Goal: Task Accomplishment & Management: Use online tool/utility

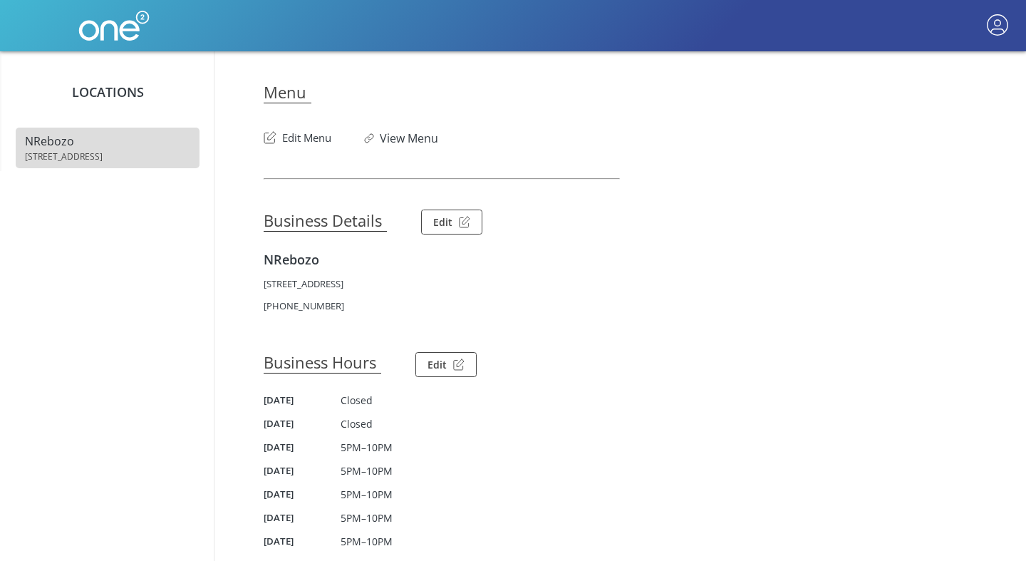
click at [316, 144] on button "Edit Menu" at bounding box center [298, 134] width 68 height 23
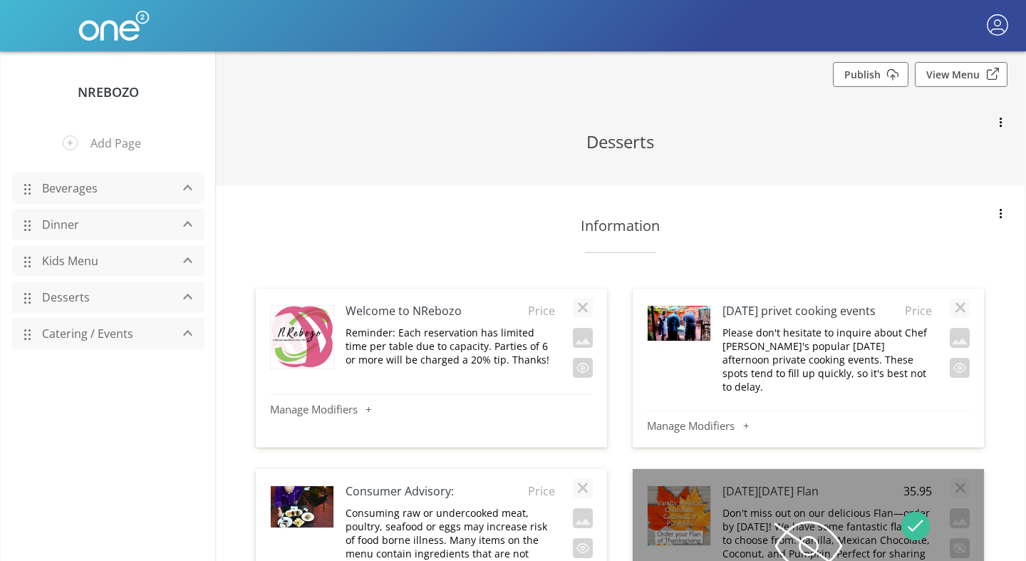
click at [69, 336] on link "Catering / Events" at bounding box center [102, 333] width 135 height 27
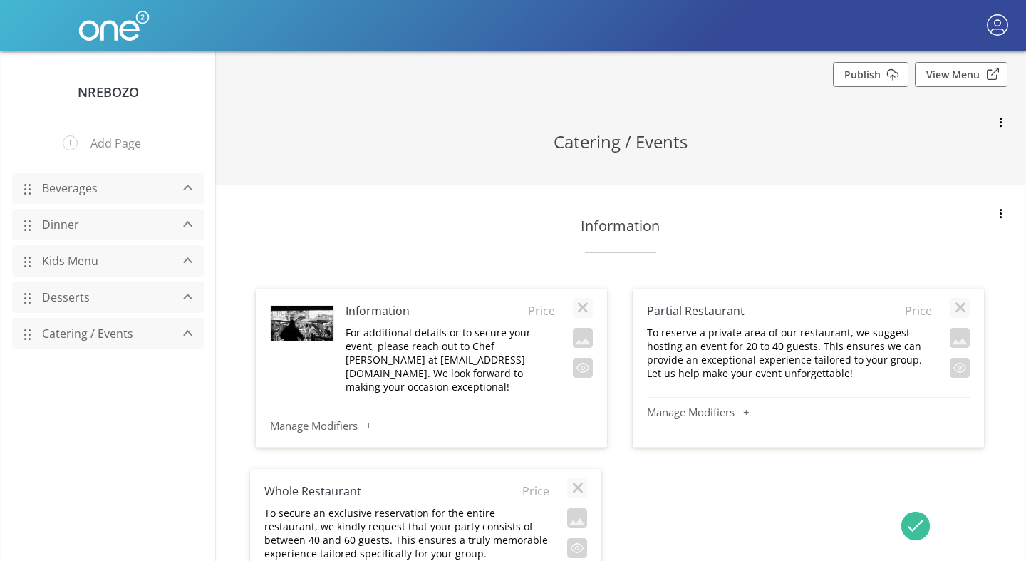
click at [68, 226] on link "Dinner" at bounding box center [102, 224] width 135 height 27
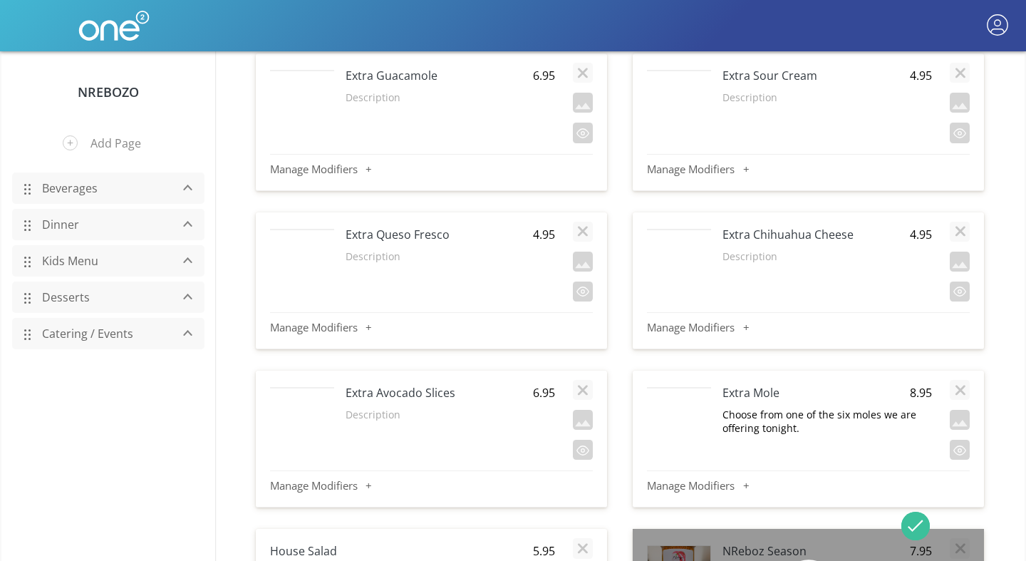
scroll to position [14304, 0]
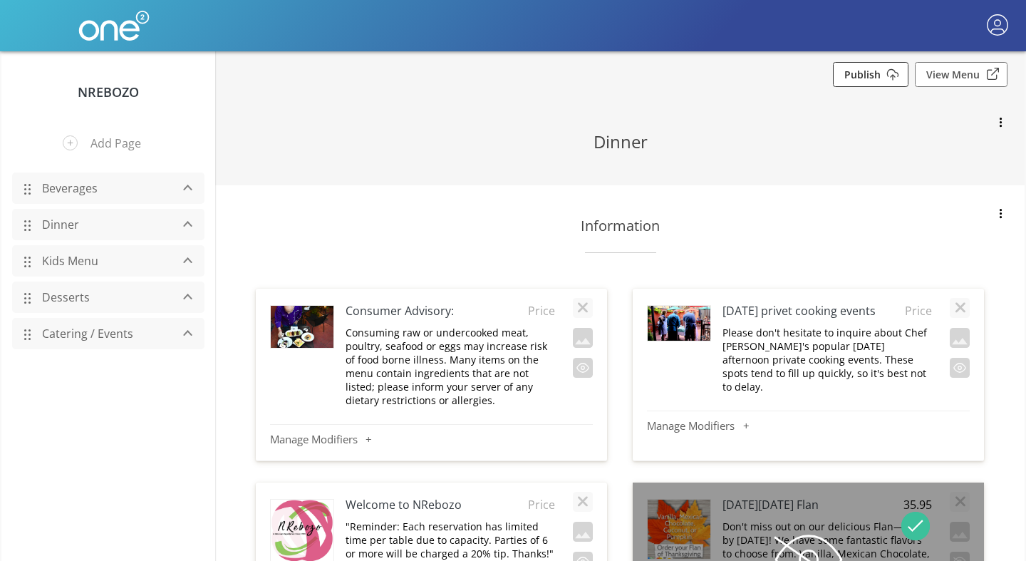
scroll to position [0, 0]
click at [875, 76] on link "Publish" at bounding box center [871, 74] width 76 height 25
click at [62, 185] on link "Beverages" at bounding box center [102, 188] width 135 height 27
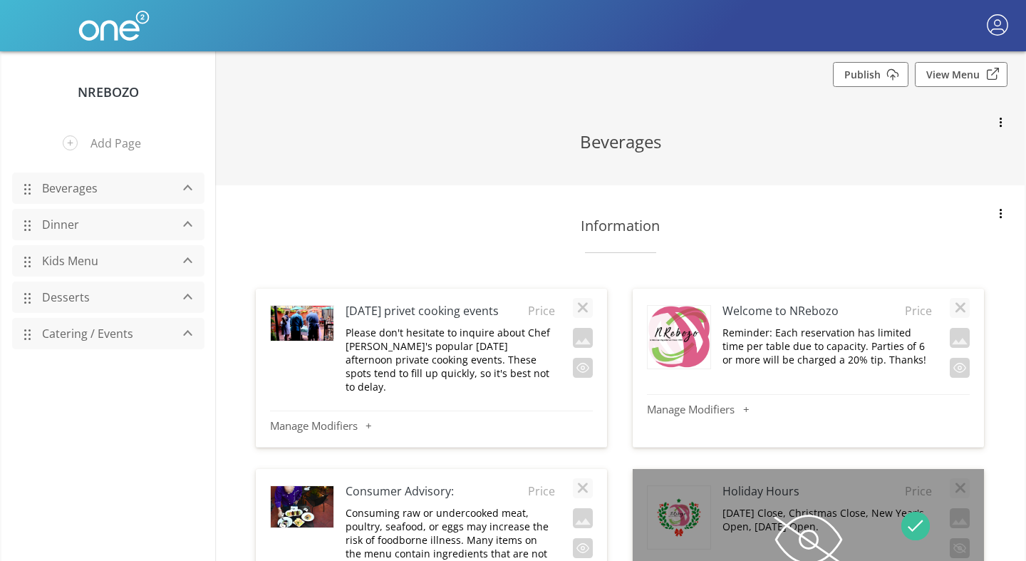
click at [74, 190] on link "Beverages" at bounding box center [102, 188] width 135 height 27
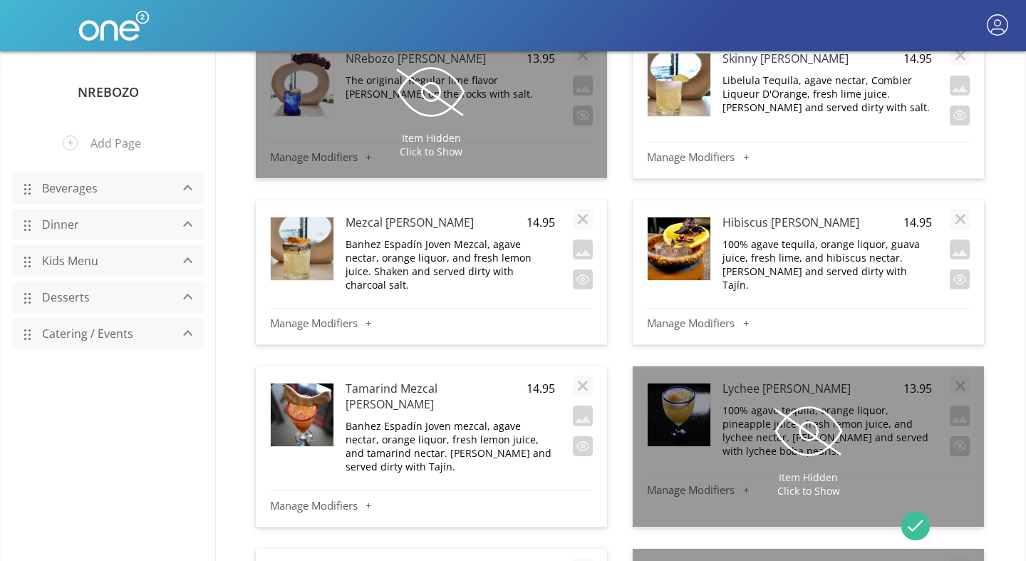
scroll to position [1384, 0]
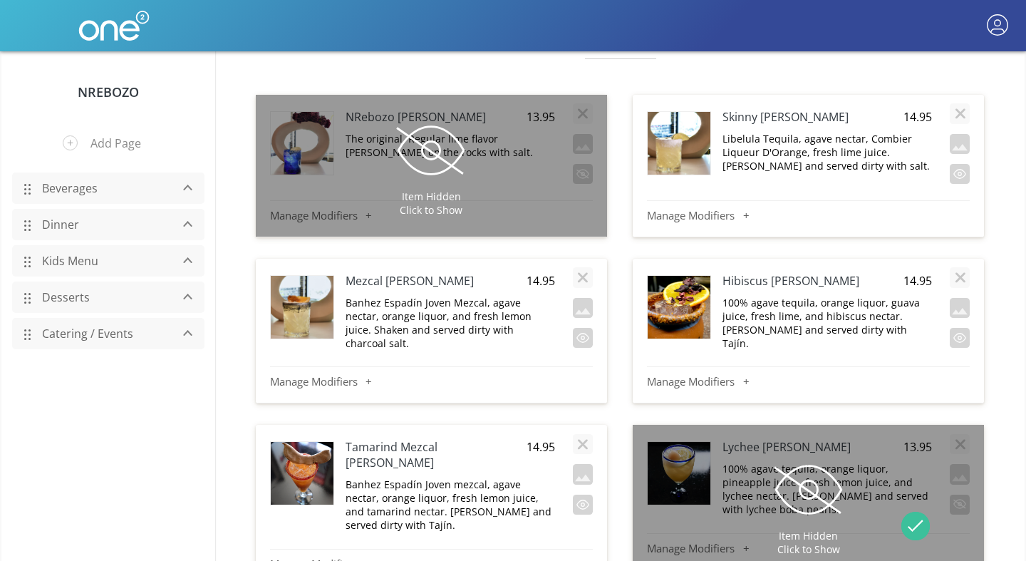
click at [762, 109] on h4 "Skinny [PERSON_NAME]" at bounding box center [805, 117] width 167 height 16
type input "Fresh [PERSON_NAME]"
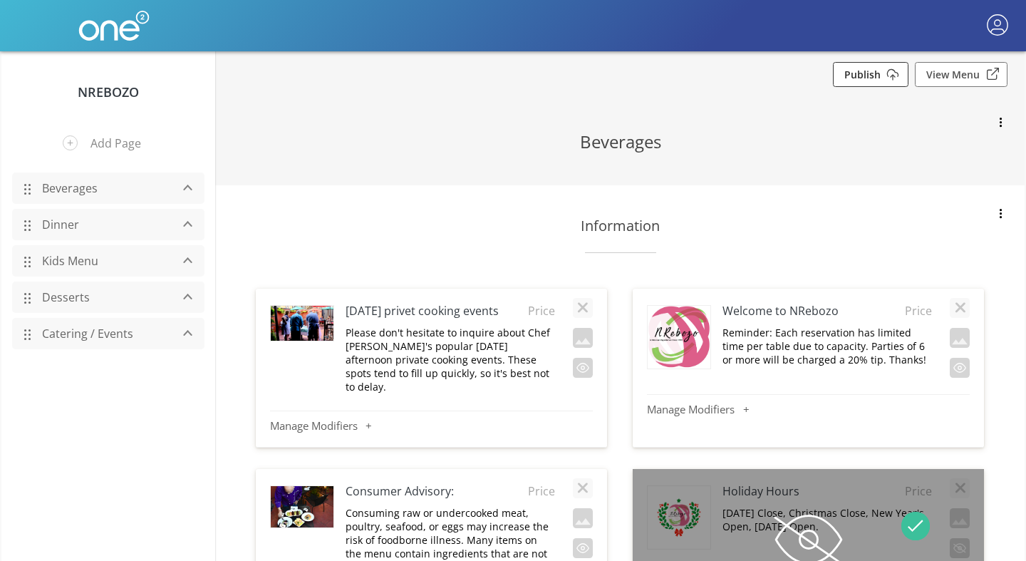
scroll to position [0, 0]
click at [899, 74] on link "Publish" at bounding box center [871, 74] width 76 height 25
click at [898, 73] on link "Publish" at bounding box center [871, 74] width 76 height 25
click at [886, 74] on link "Publish" at bounding box center [871, 74] width 76 height 25
